Goal: Complete application form

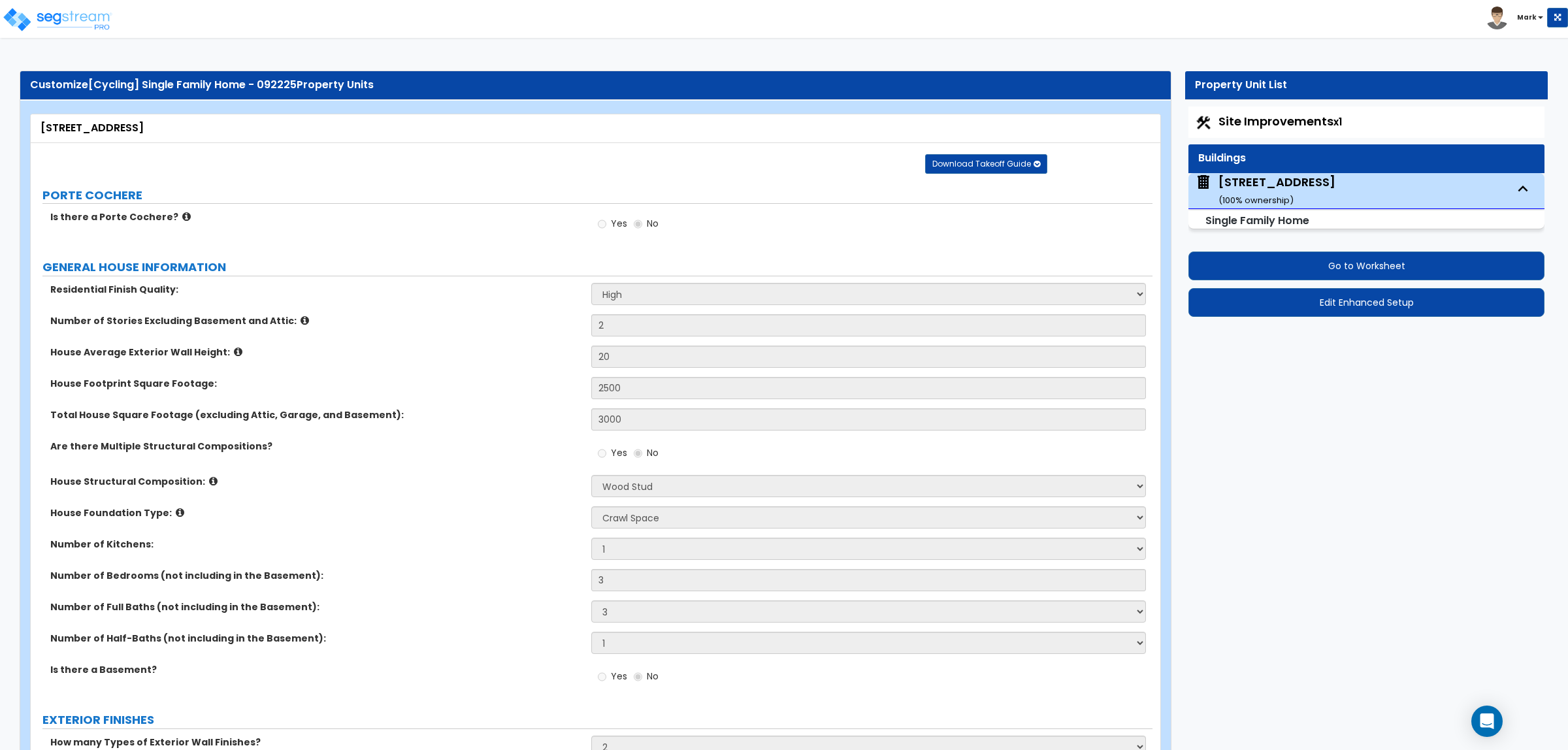
select select "2"
select select "7"
select select "1"
select select "3"
select select "1"
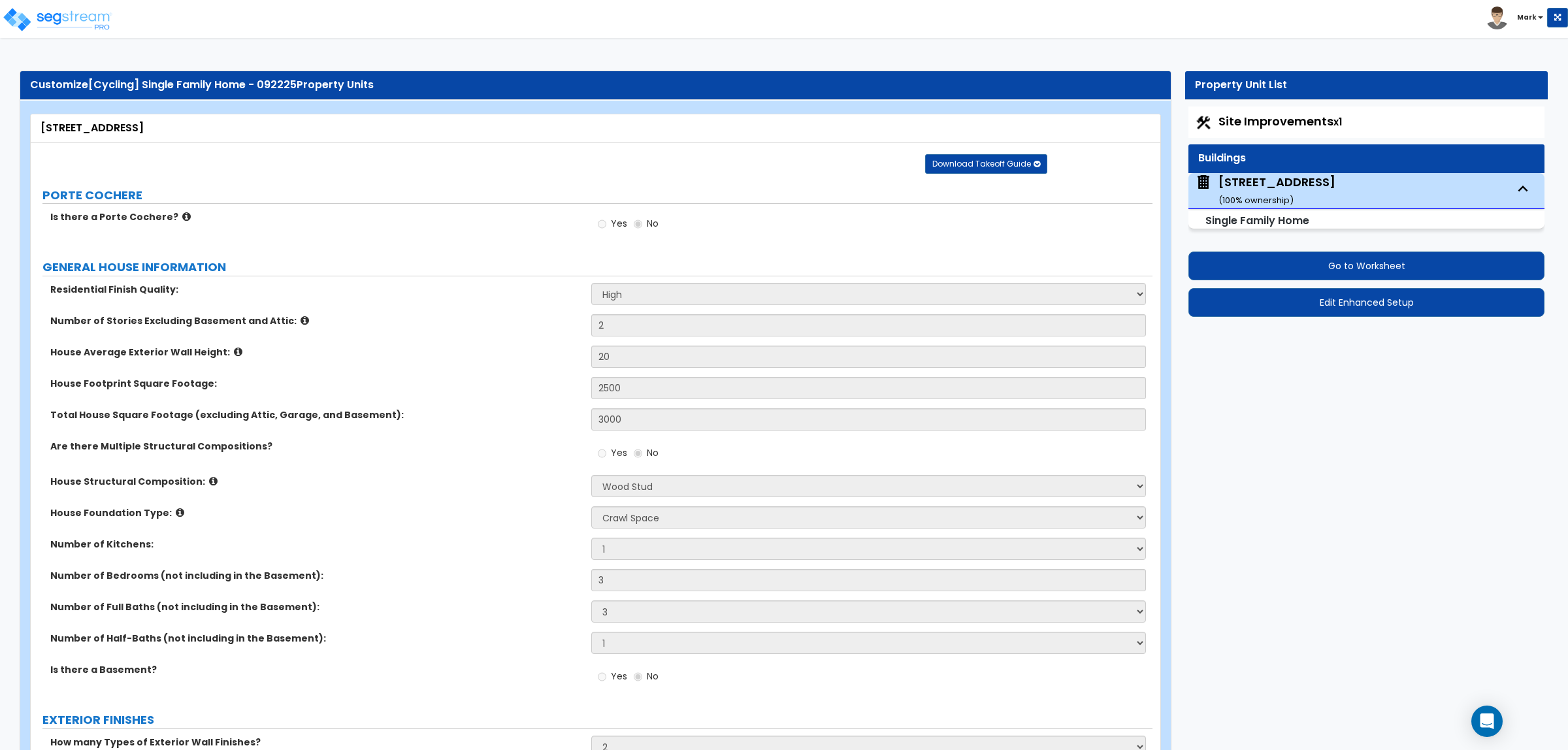
select select "2"
select select "10"
select select "4"
select select "2"
select select "1"
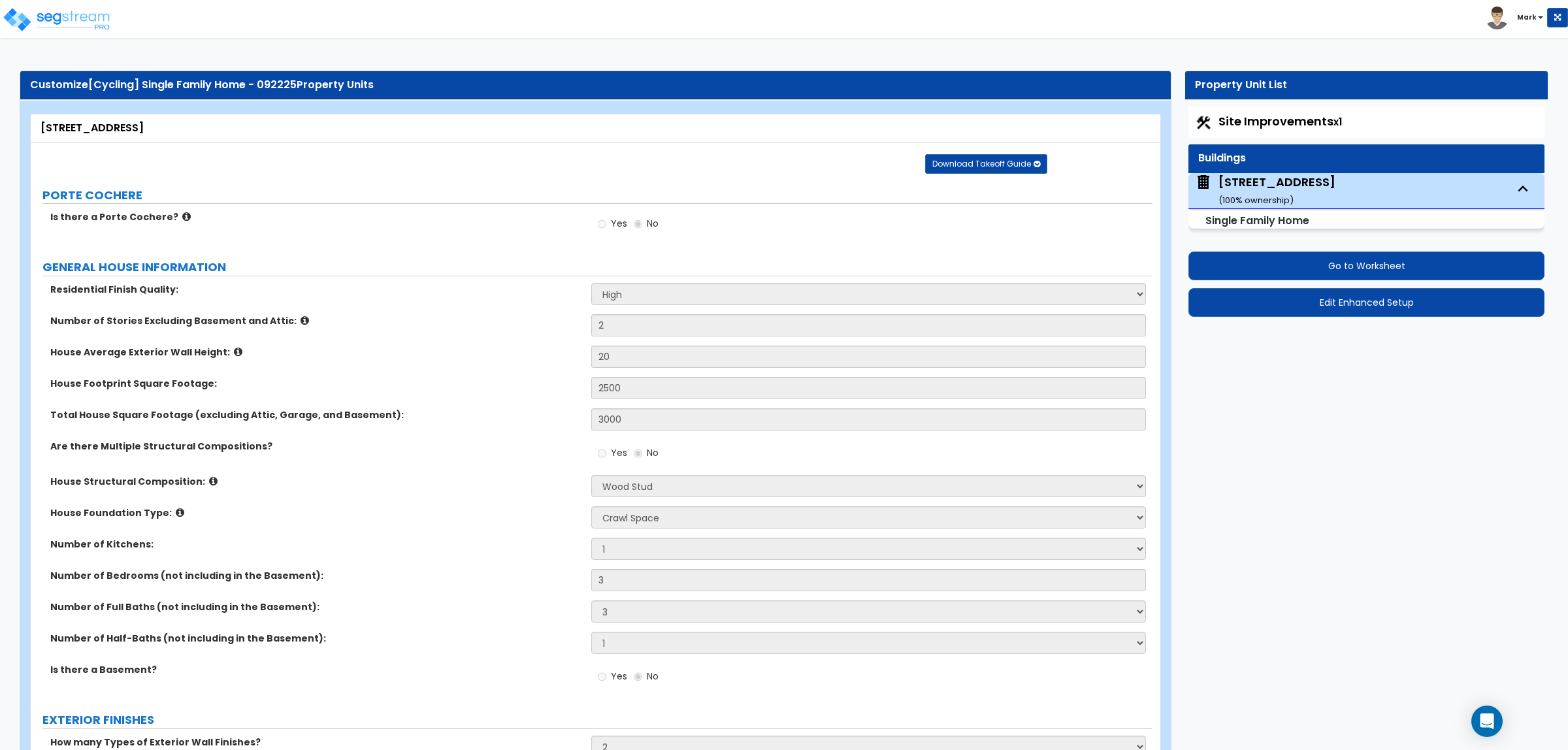
select select "1"
select select "3"
select select "2"
select select "1"
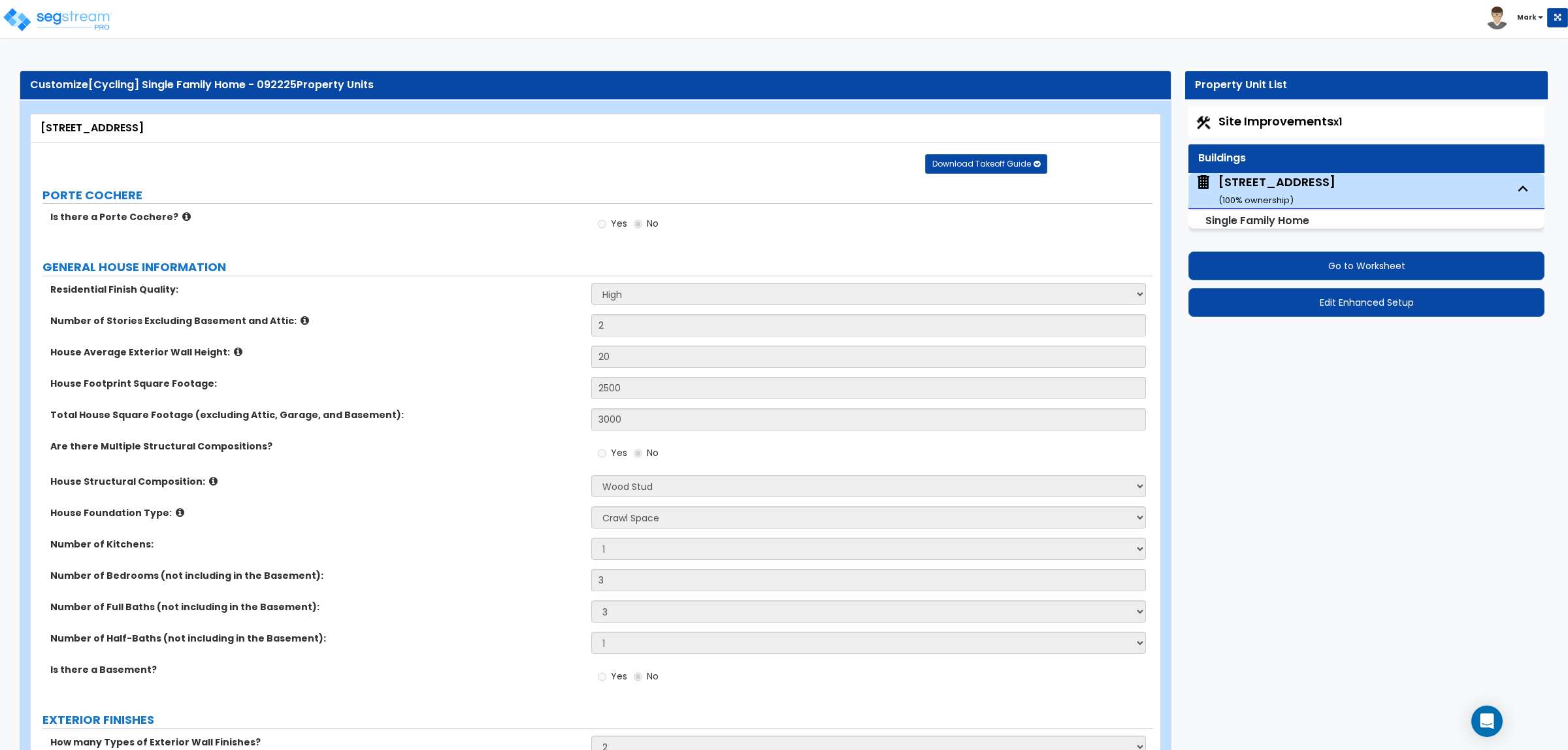
select select "1"
select select "2"
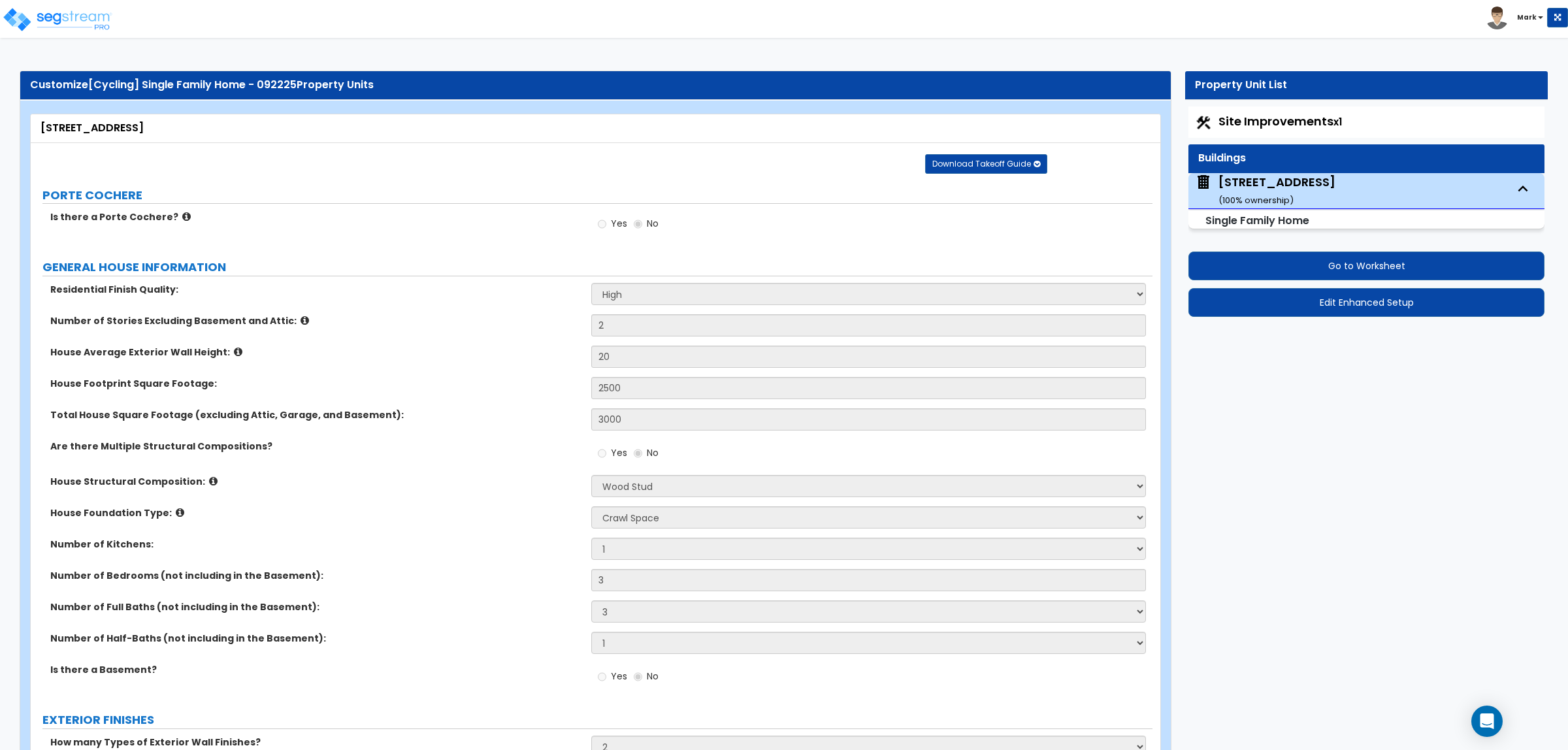
select select "1"
select select "2"
select select "5"
select select "3"
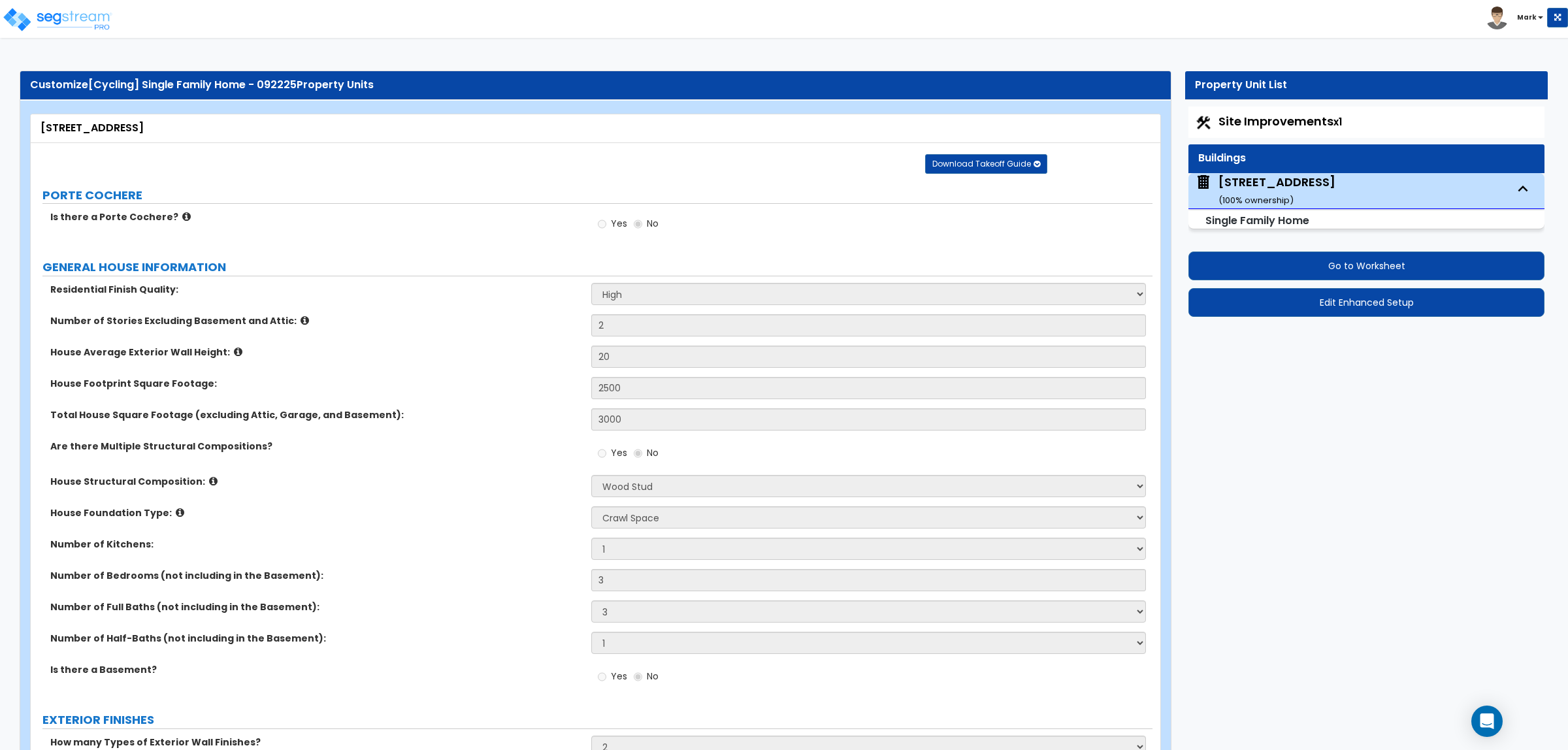
select select "1"
select select "2"
select select "1"
select select "2"
select select "5"
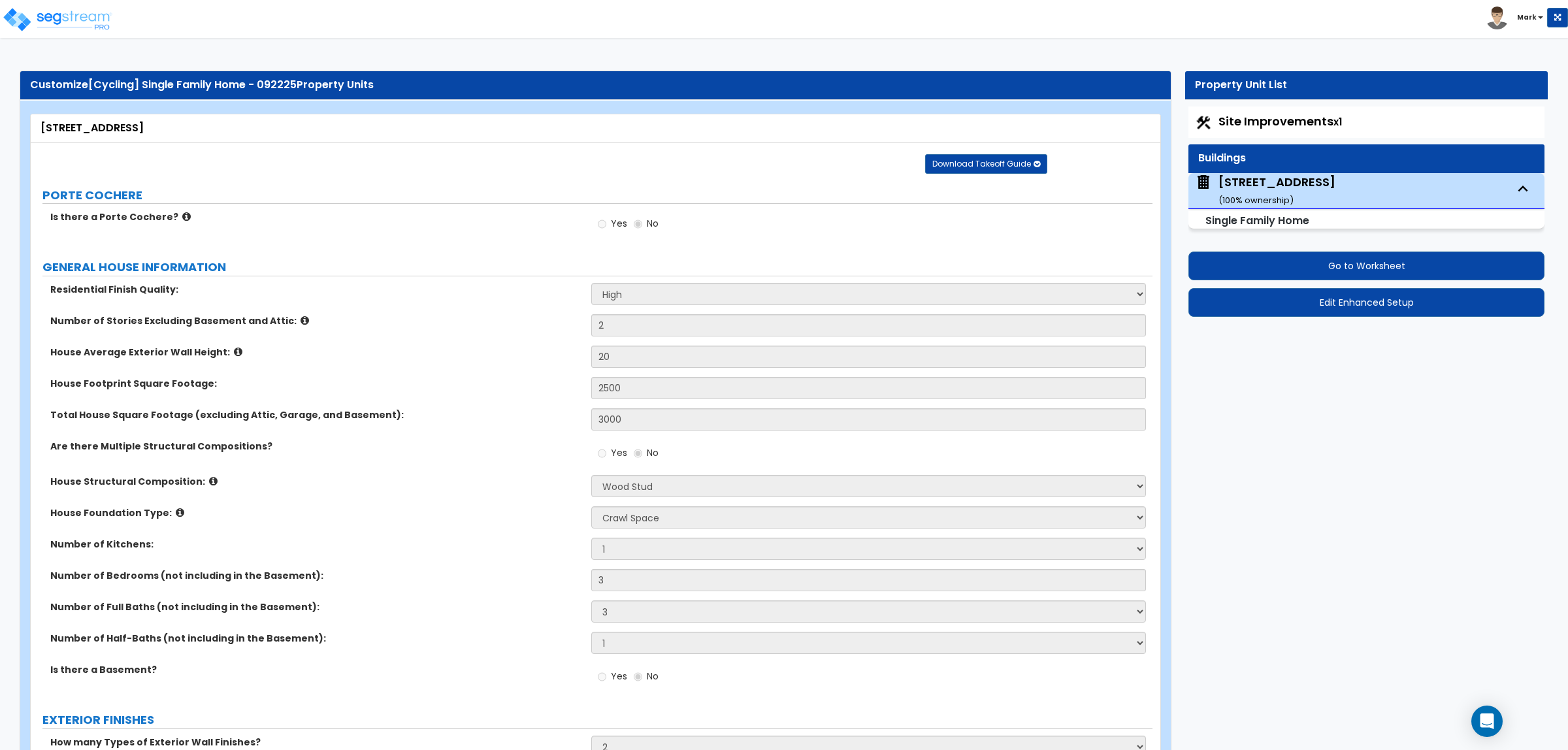
select select "6"
select select "2"
select select "1"
select select "2"
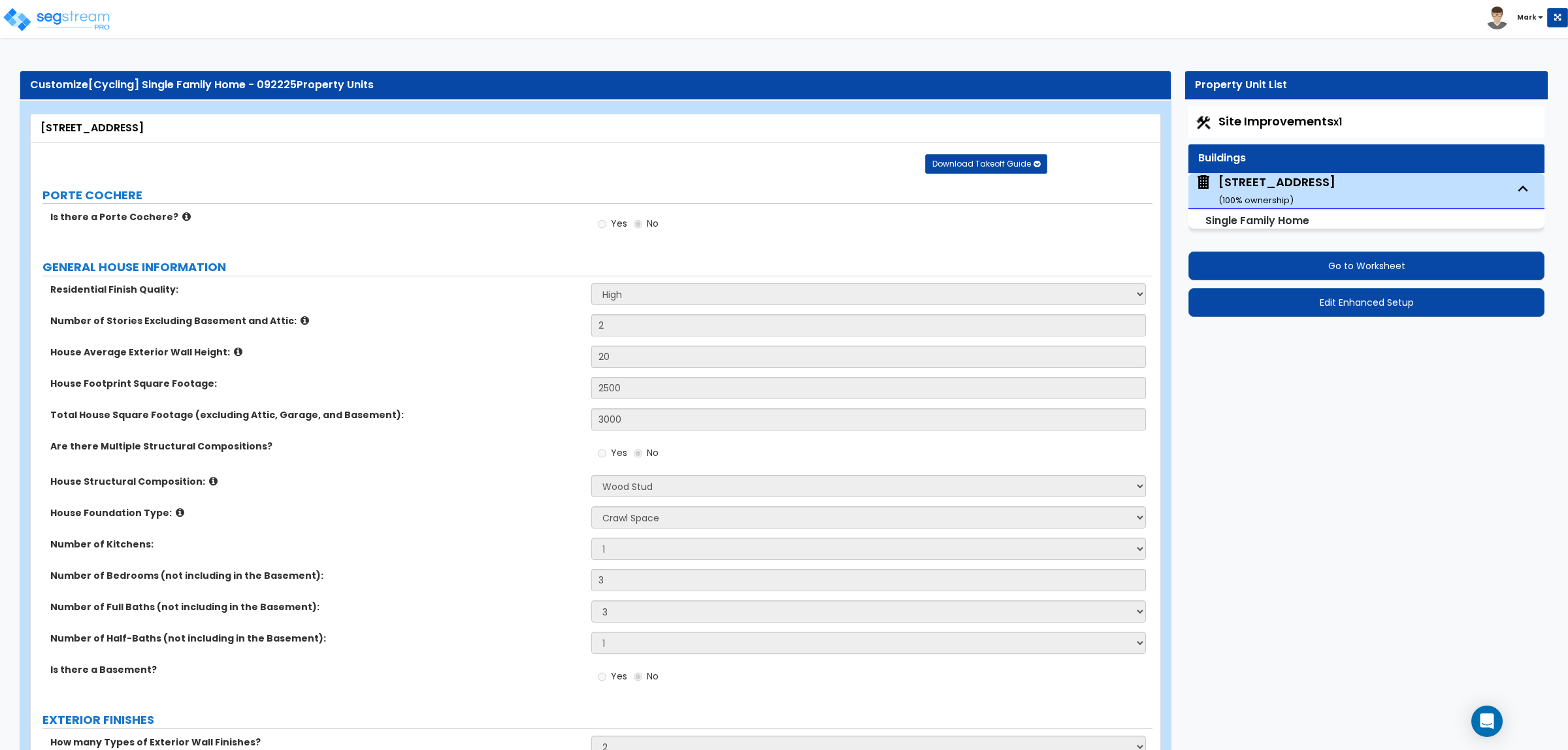
select select "5"
select select "2"
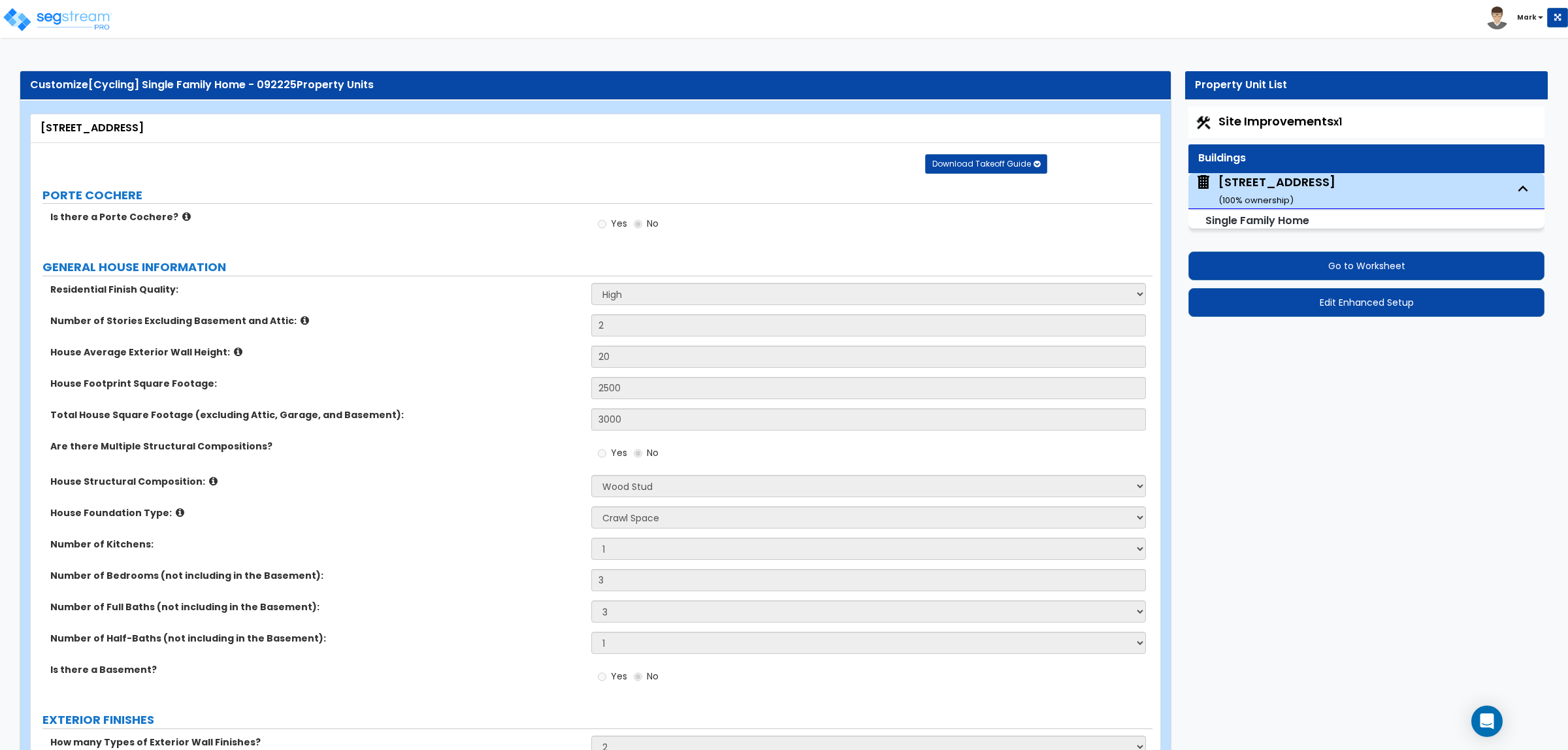
select select "4"
select select "2"
select select "1"
select select "4"
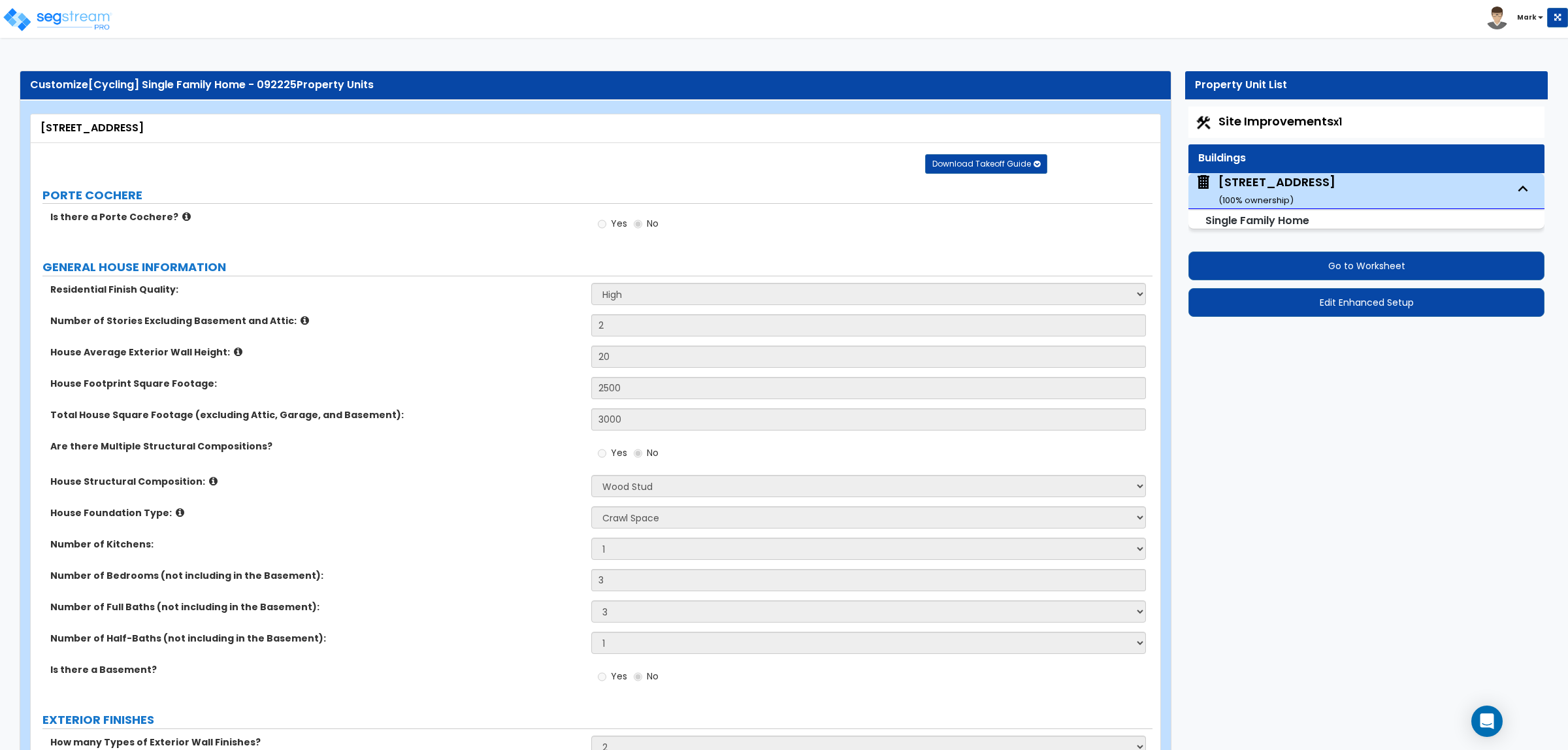
select select "4"
select select "1"
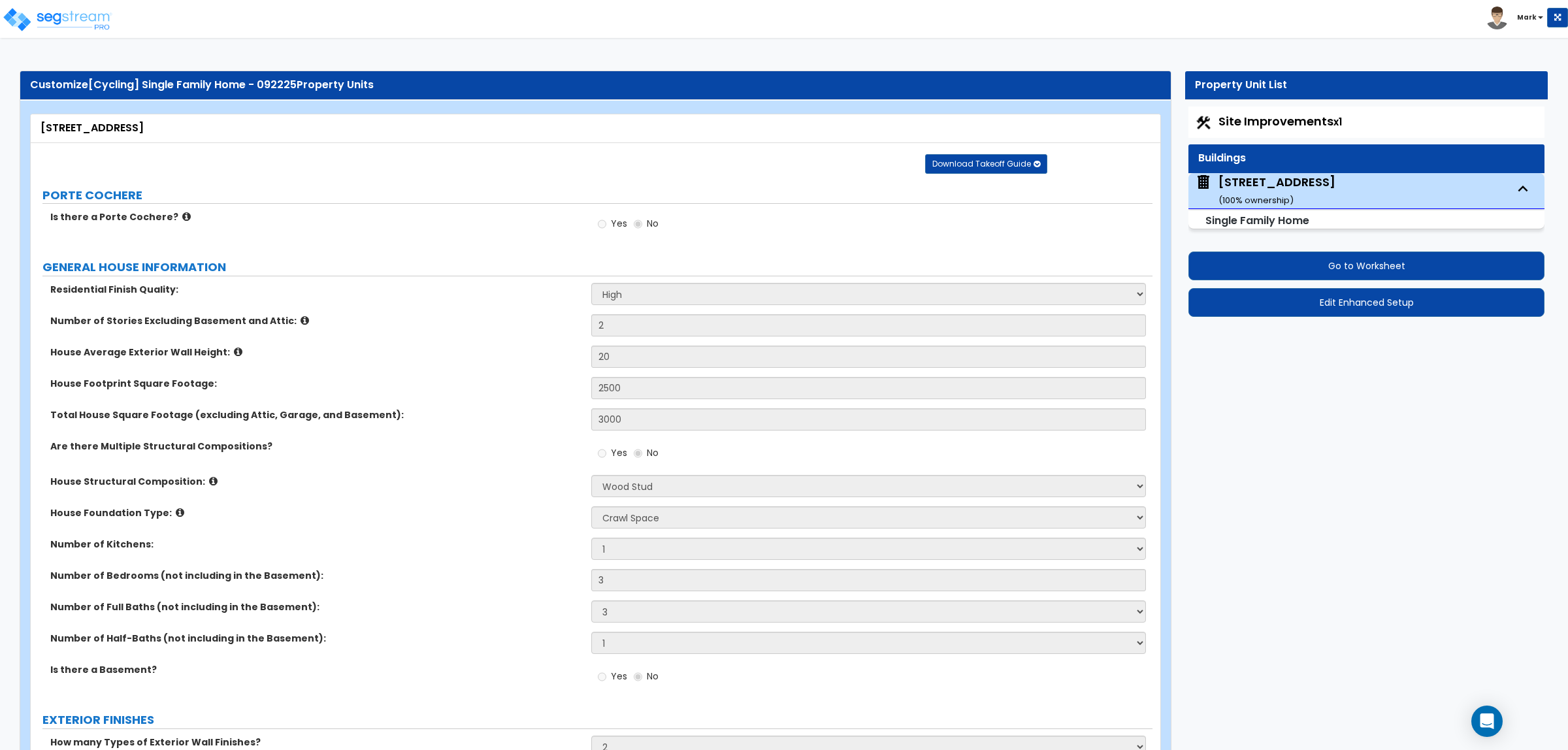
select select "3"
select select "1"
select select "3"
select select "4"
select select "1"
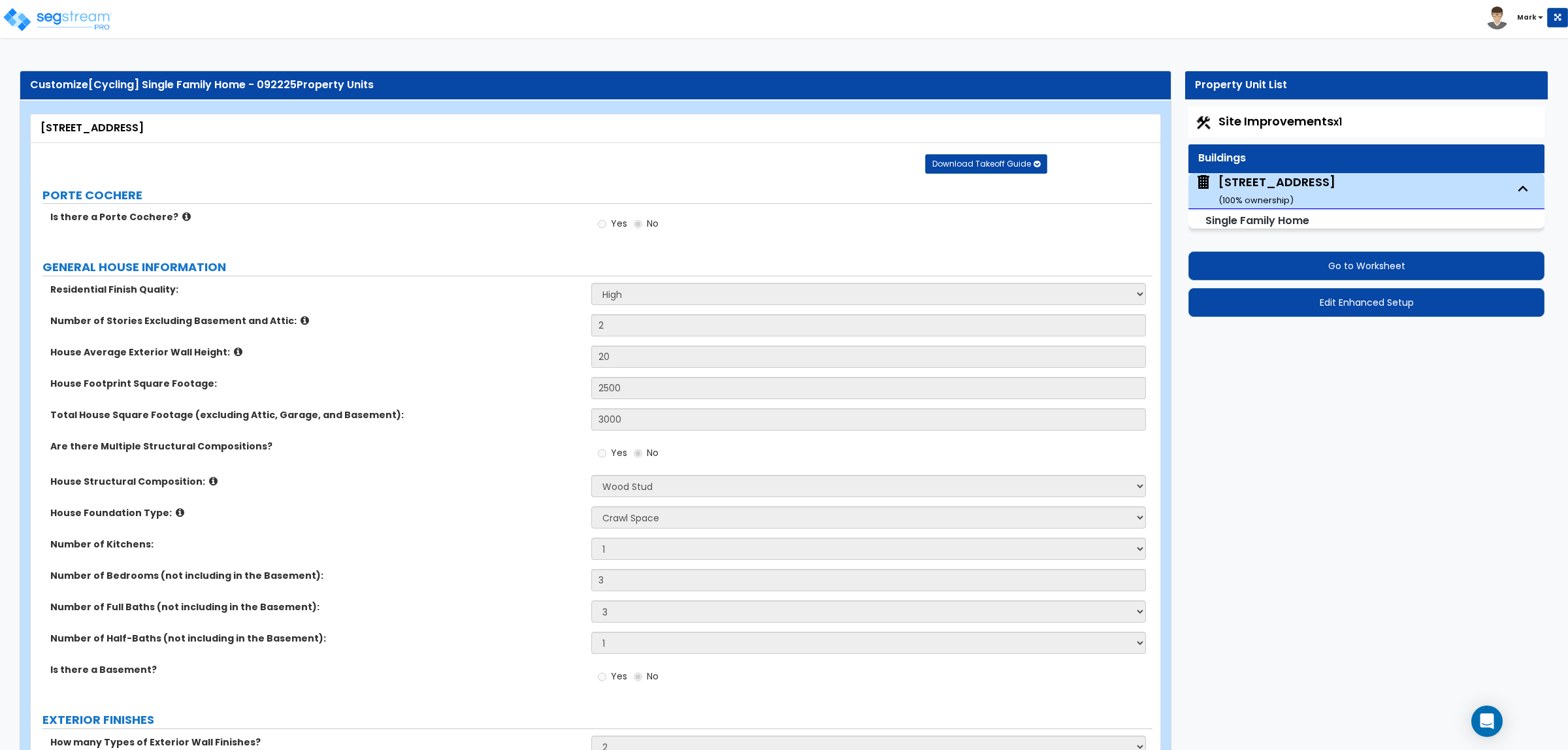
select select "1"
select select "2"
select select "3"
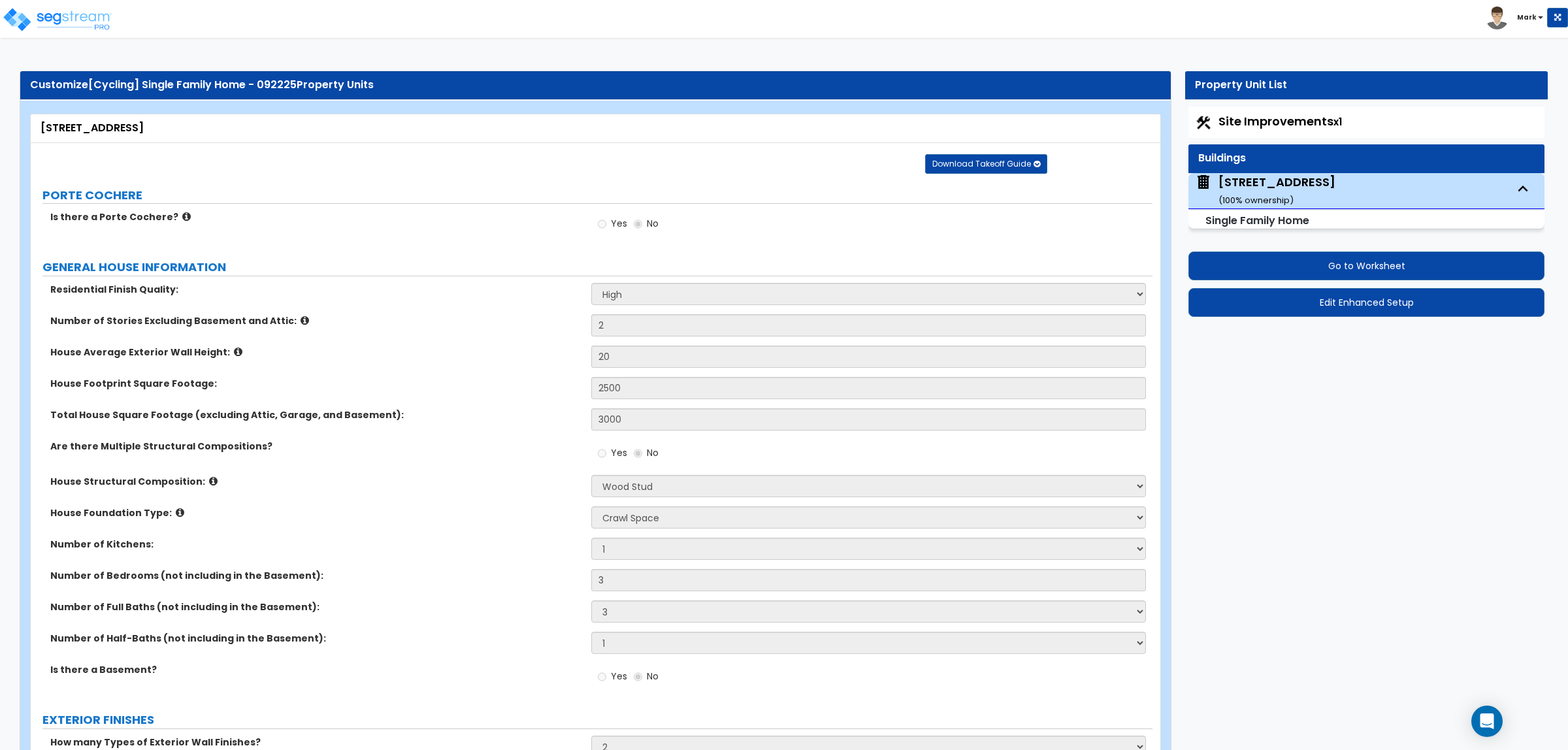
select select "4"
select select "2"
select select "1"
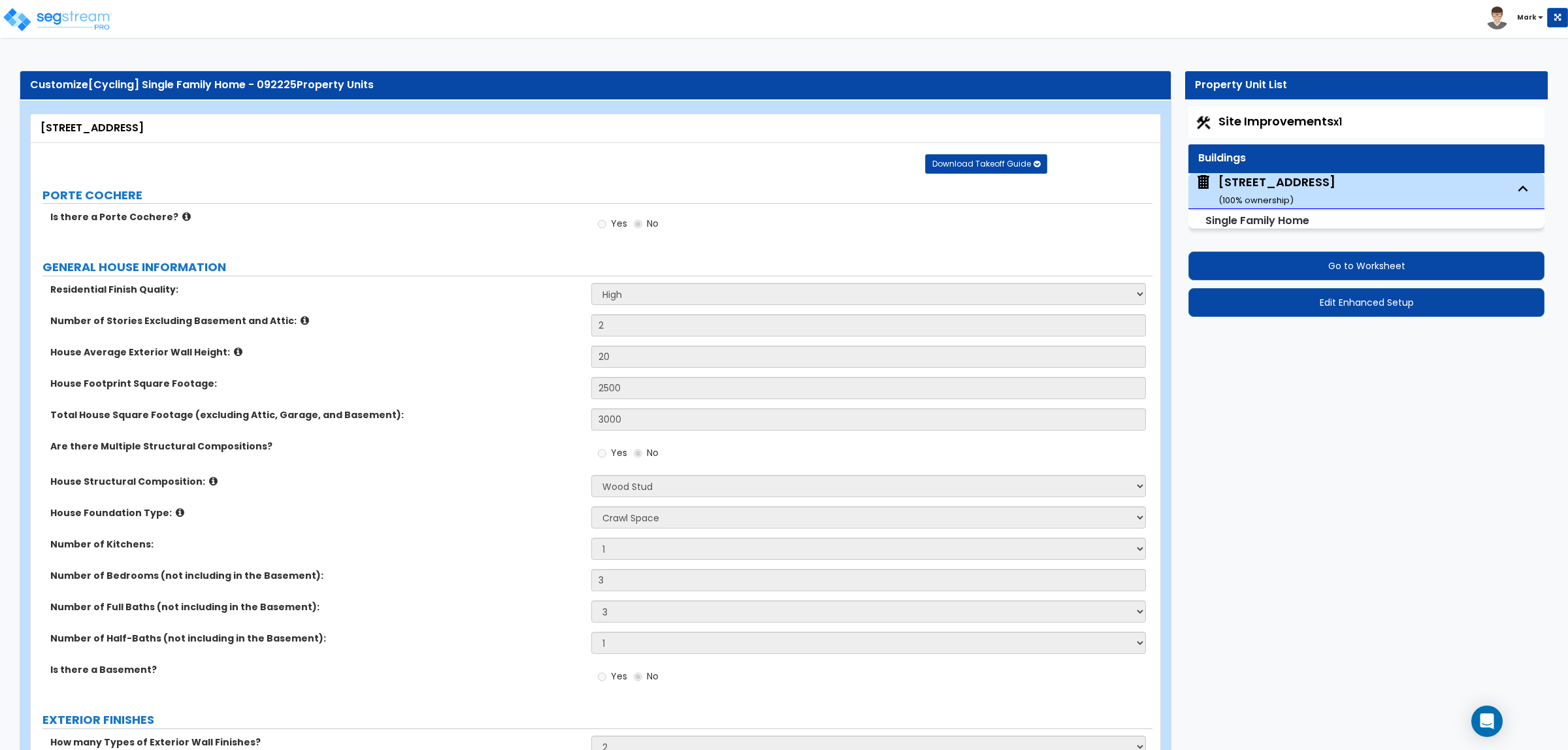
select select "2"
select select "1"
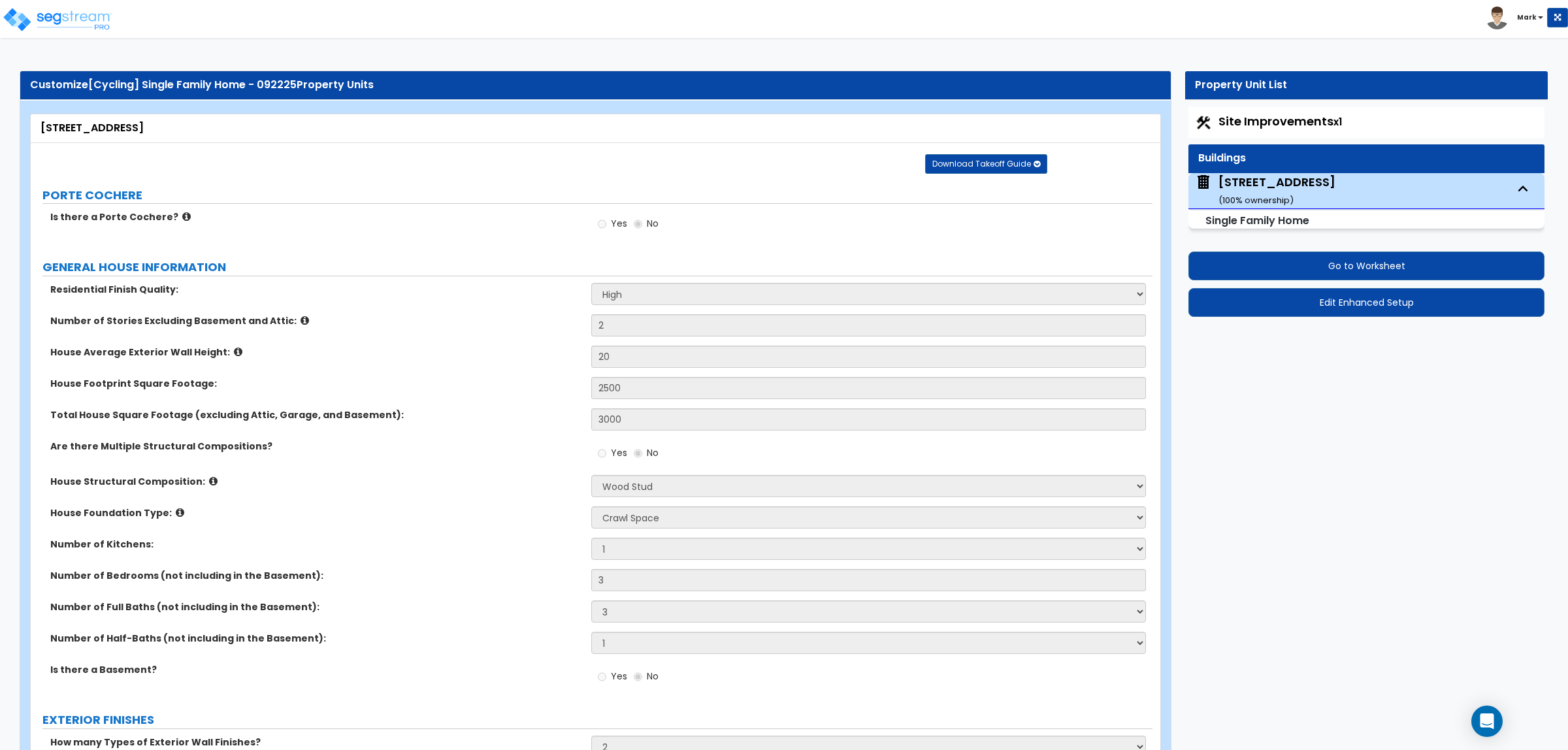
select select "1"
select select "7"
select select "1"
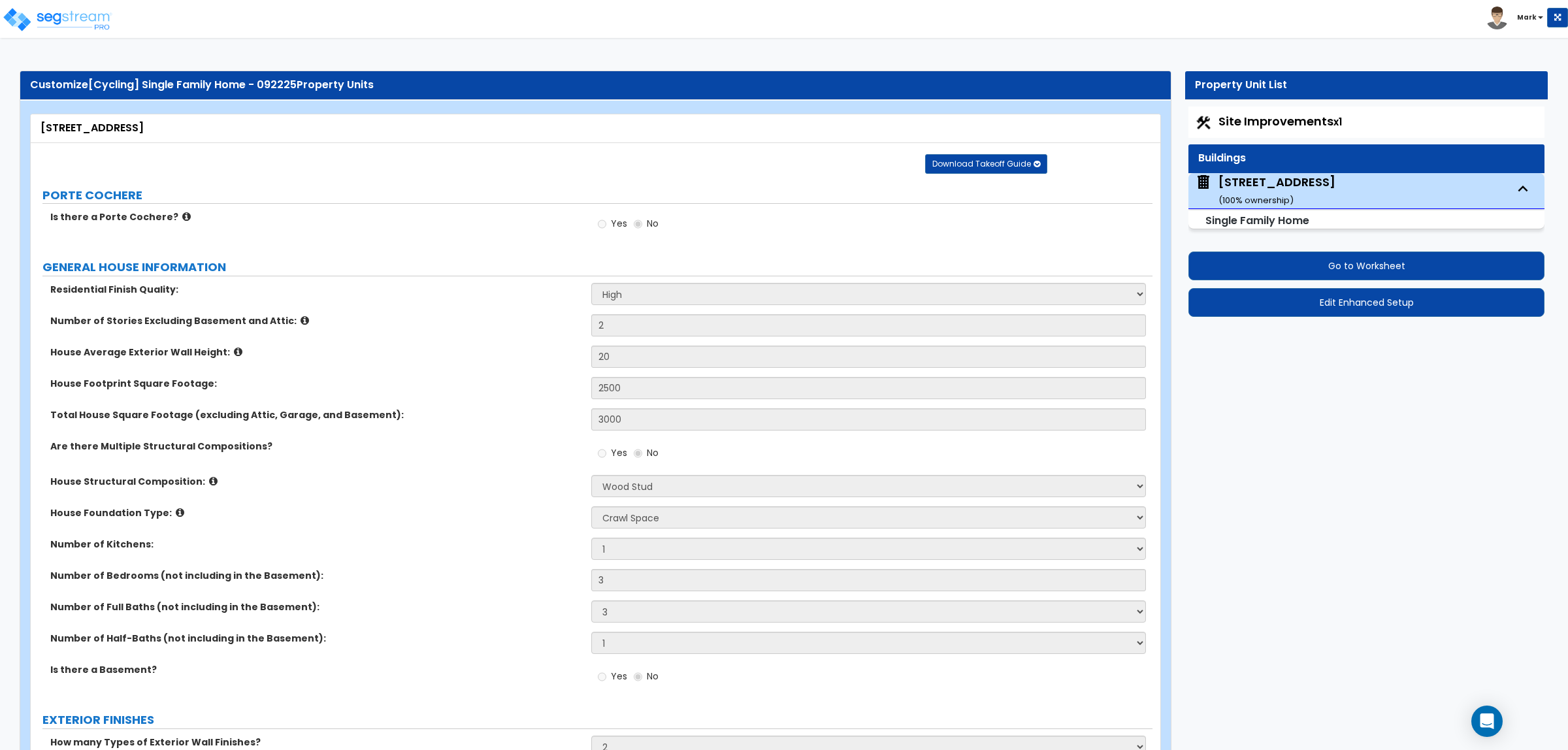
select select "2"
select select "1"
select select "2"
select select "1"
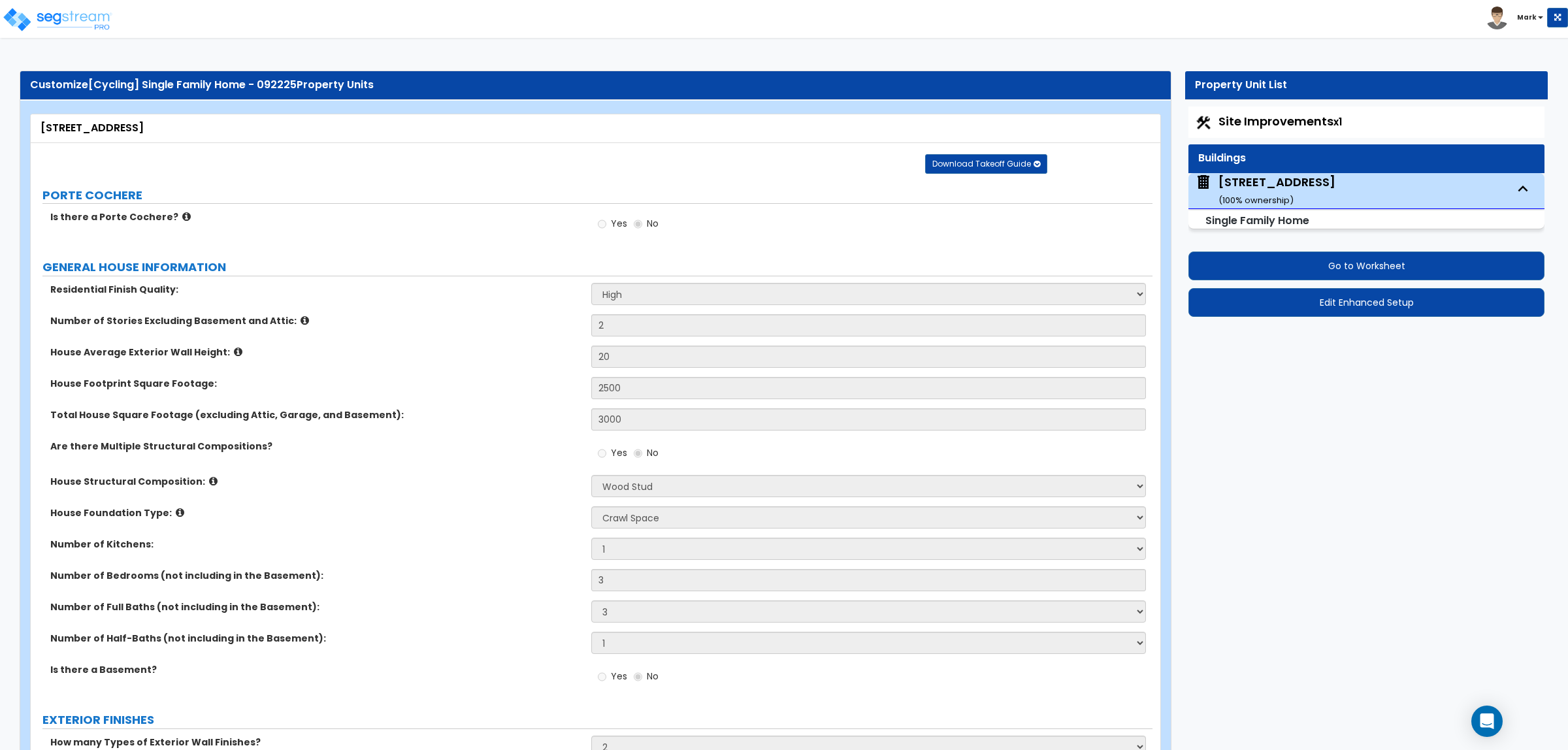
select select "2"
select select "1"
select select "2"
